Goal: Check status: Check status

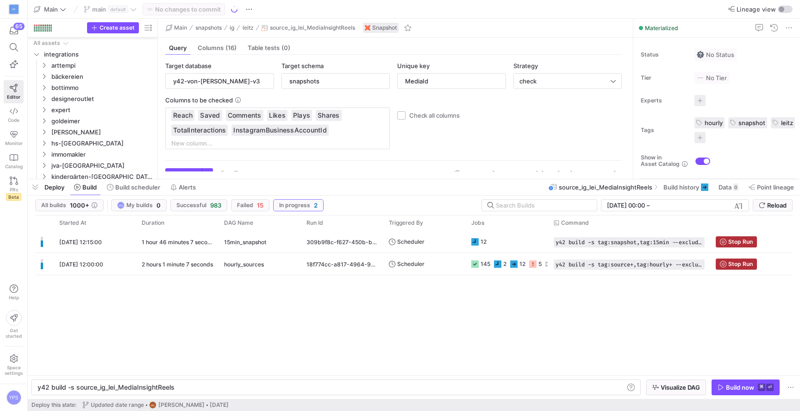
scroll to position [0, 137]
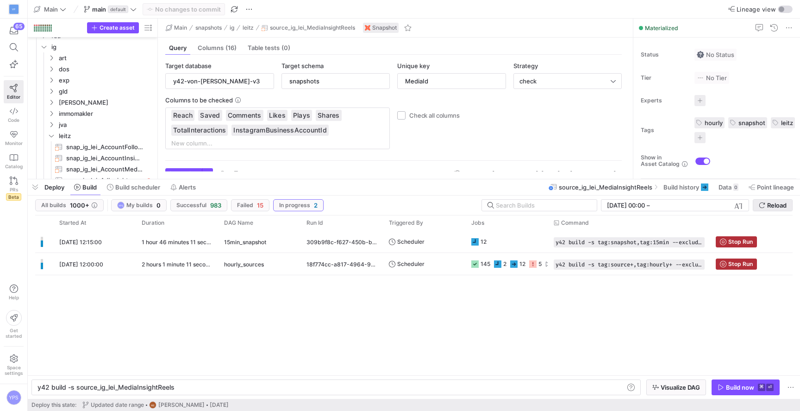
click at [773, 207] on span "Reload" at bounding box center [777, 205] width 19 height 7
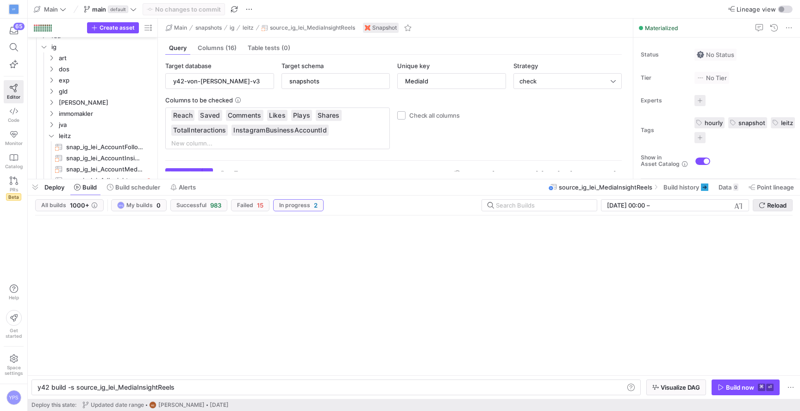
click at [773, 207] on span "Reload" at bounding box center [777, 205] width 19 height 7
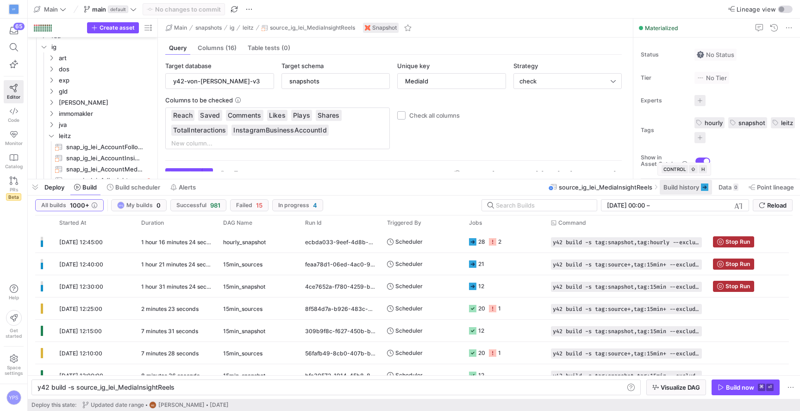
click at [686, 192] on span at bounding box center [686, 187] width 52 height 15
